Goal: Task Accomplishment & Management: Use online tool/utility

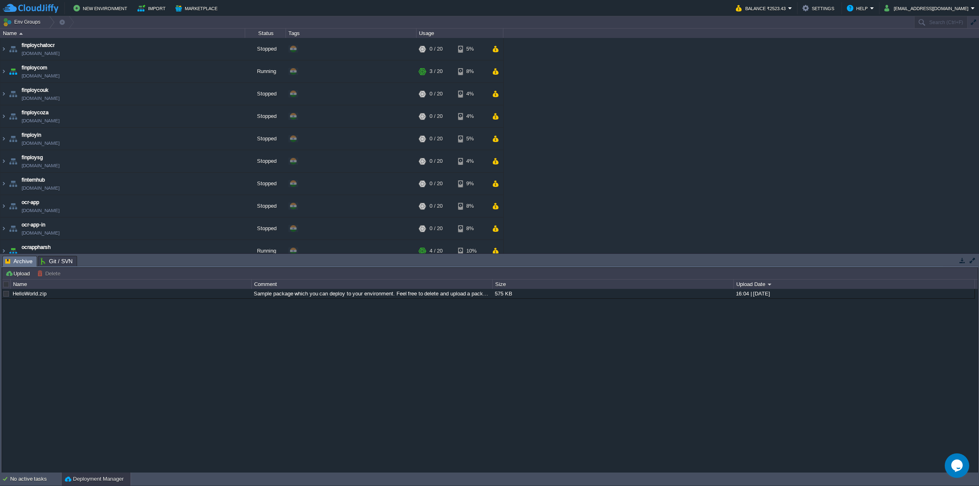
click at [0, 72] on table "finploychatocr [DOMAIN_NAME] Stopped + Add to Env Group RAM 0% CPU 0% 0 / 20 5%…" at bounding box center [252, 150] width 504 height 224
click at [2, 70] on img at bounding box center [3, 71] width 7 height 22
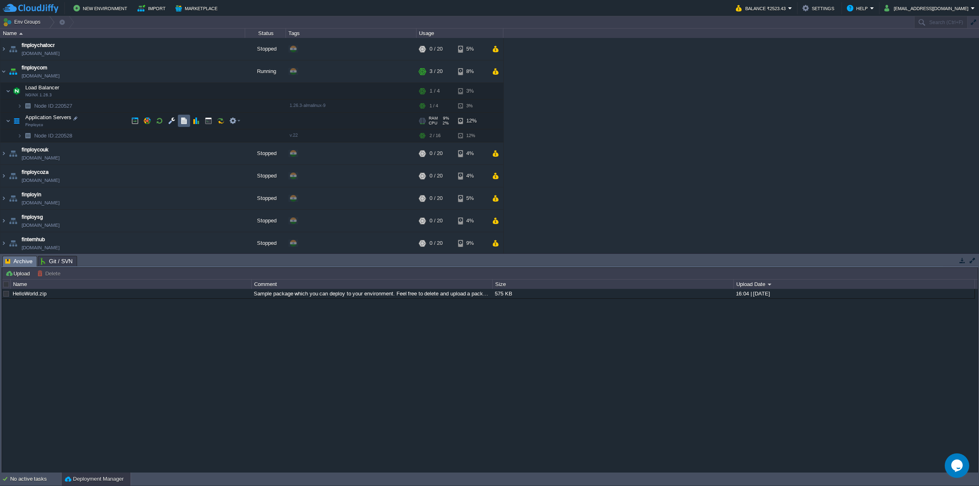
click at [187, 122] on button "button" at bounding box center [183, 120] width 7 height 7
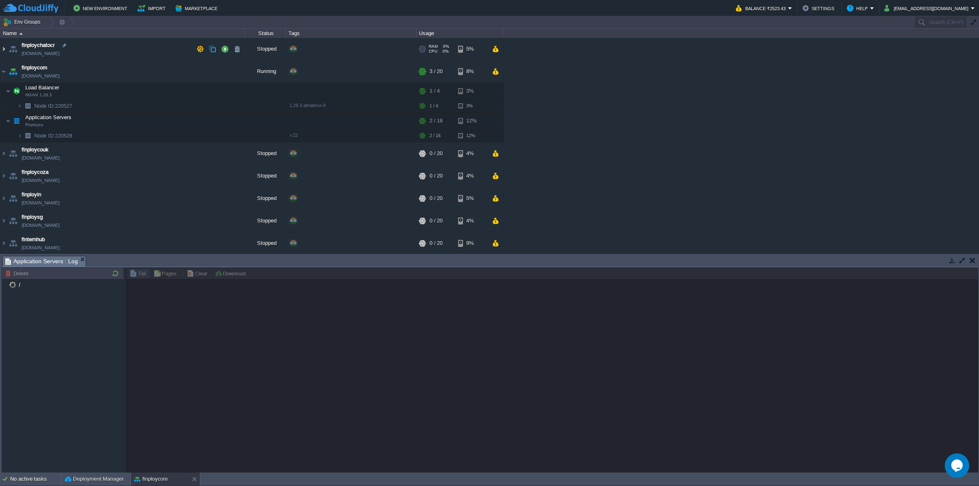
click at [4, 50] on img at bounding box center [3, 49] width 7 height 22
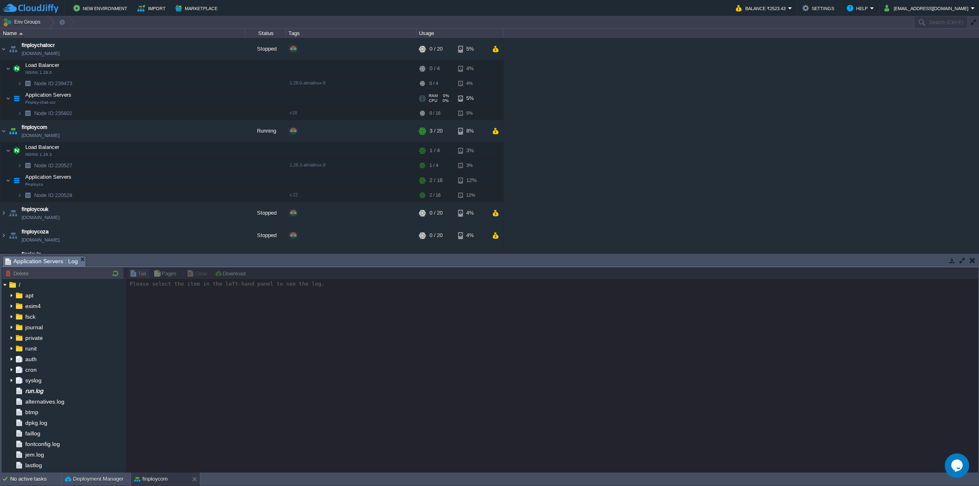
click at [122, 100] on td "Application Servers Finploy-chat-ocr" at bounding box center [122, 98] width 245 height 17
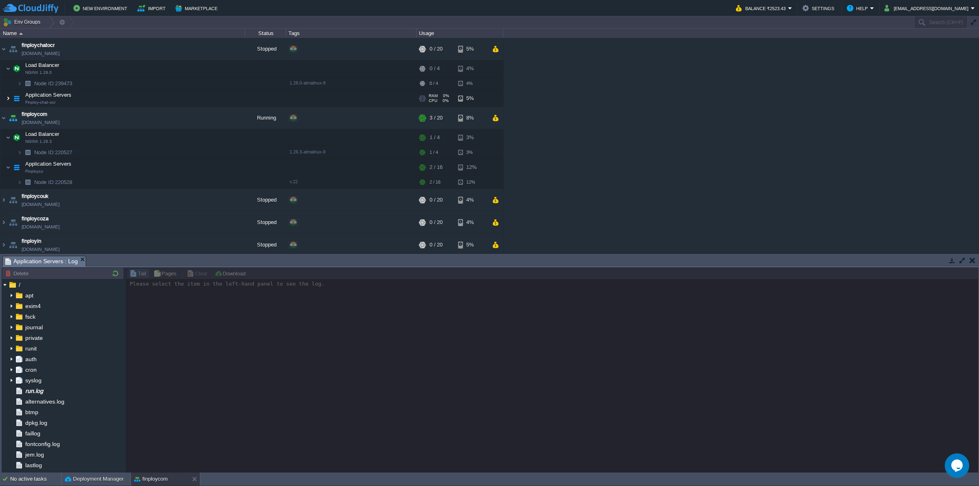
click at [9, 99] on img at bounding box center [8, 98] width 5 height 16
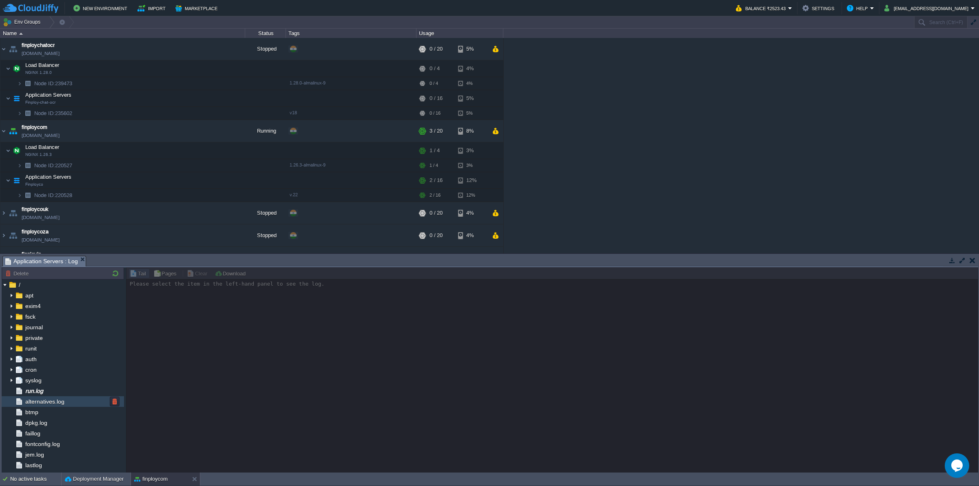
click at [40, 397] on div "alternatives.log" at bounding box center [63, 401] width 122 height 11
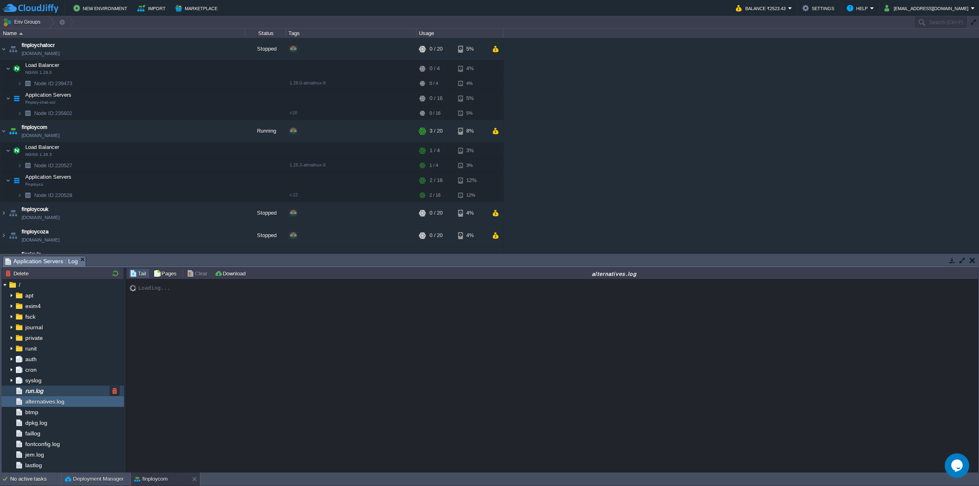
click at [41, 390] on span "run.log" at bounding box center [34, 390] width 21 height 7
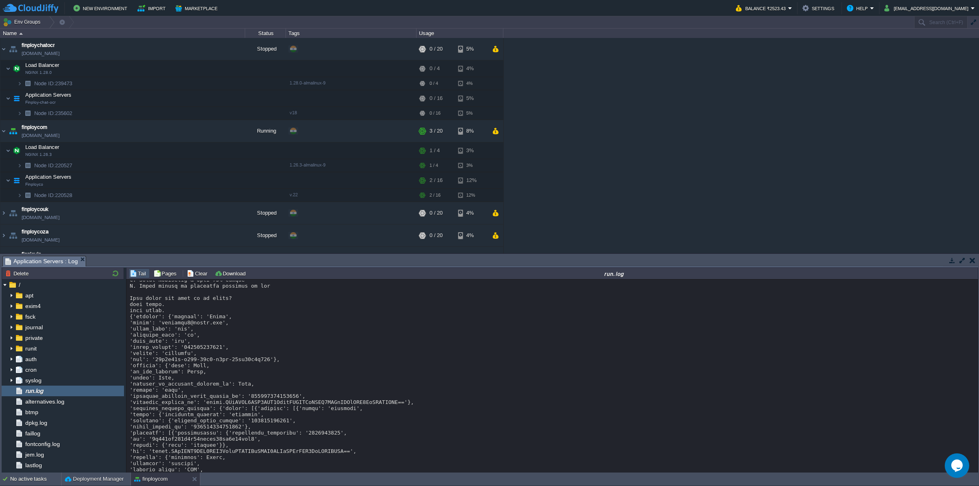
scroll to position [4894, 0]
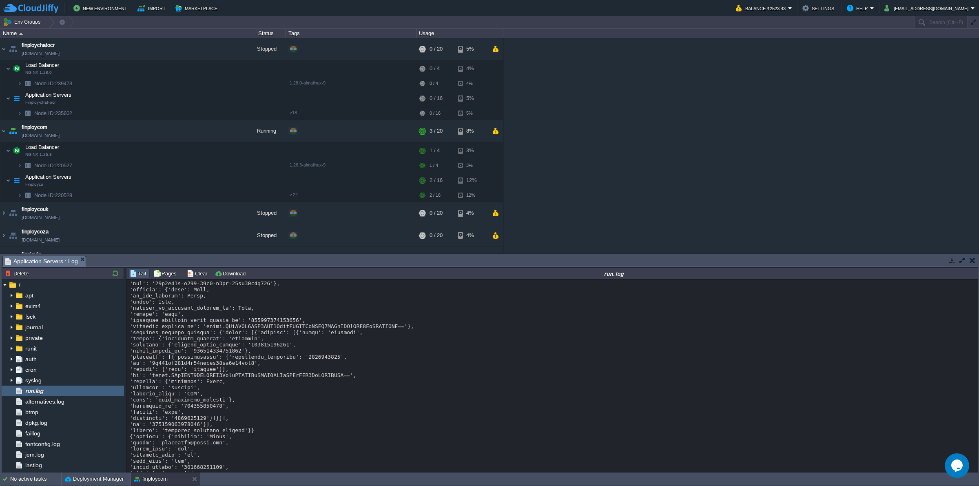
drag, startPoint x: 129, startPoint y: 352, endPoint x: 153, endPoint y: 386, distance: 42.5
click at [153, 386] on div "Loading..." at bounding box center [552, 376] width 852 height 194
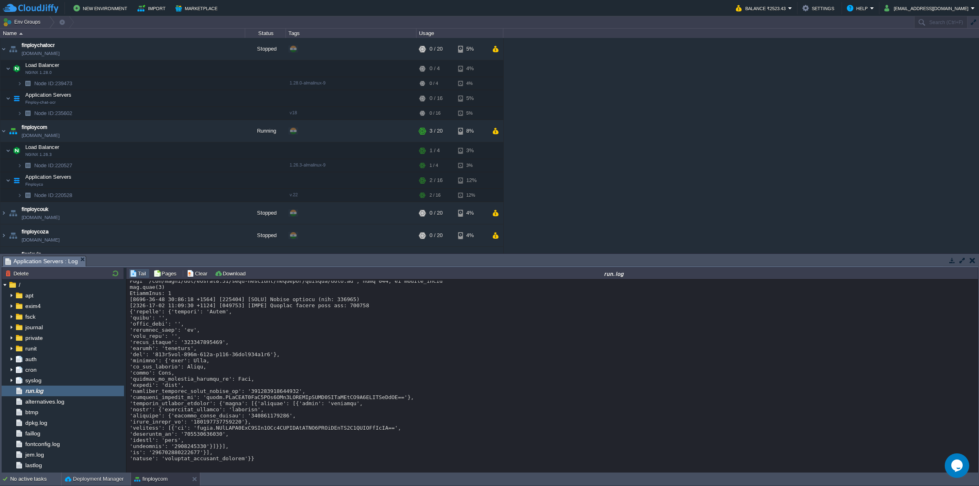
scroll to position [6641, 0]
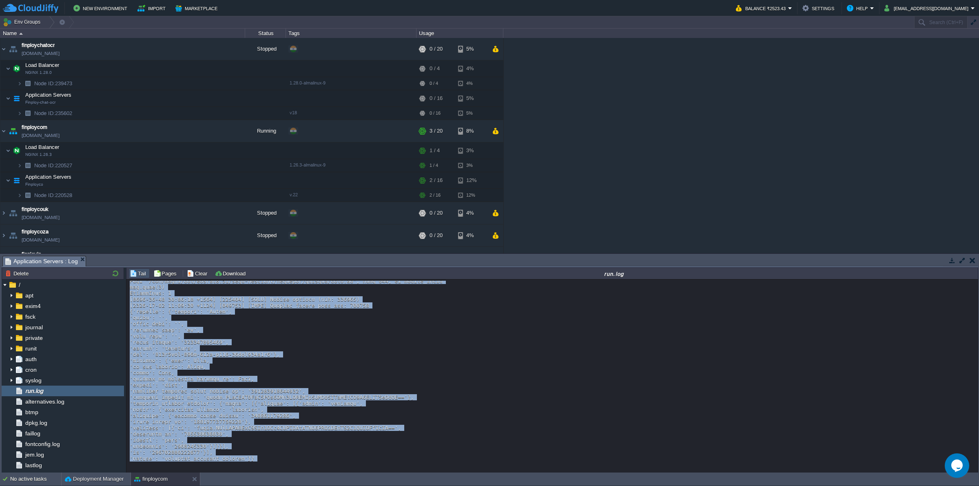
click at [263, 462] on div "Loading..." at bounding box center [553, 463] width 846 height 4
copy div "'first_name': 'fgh', 'language_code': 'en', 'last_name': 'wer', 'phone_number':…"
